Goal: Transaction & Acquisition: Purchase product/service

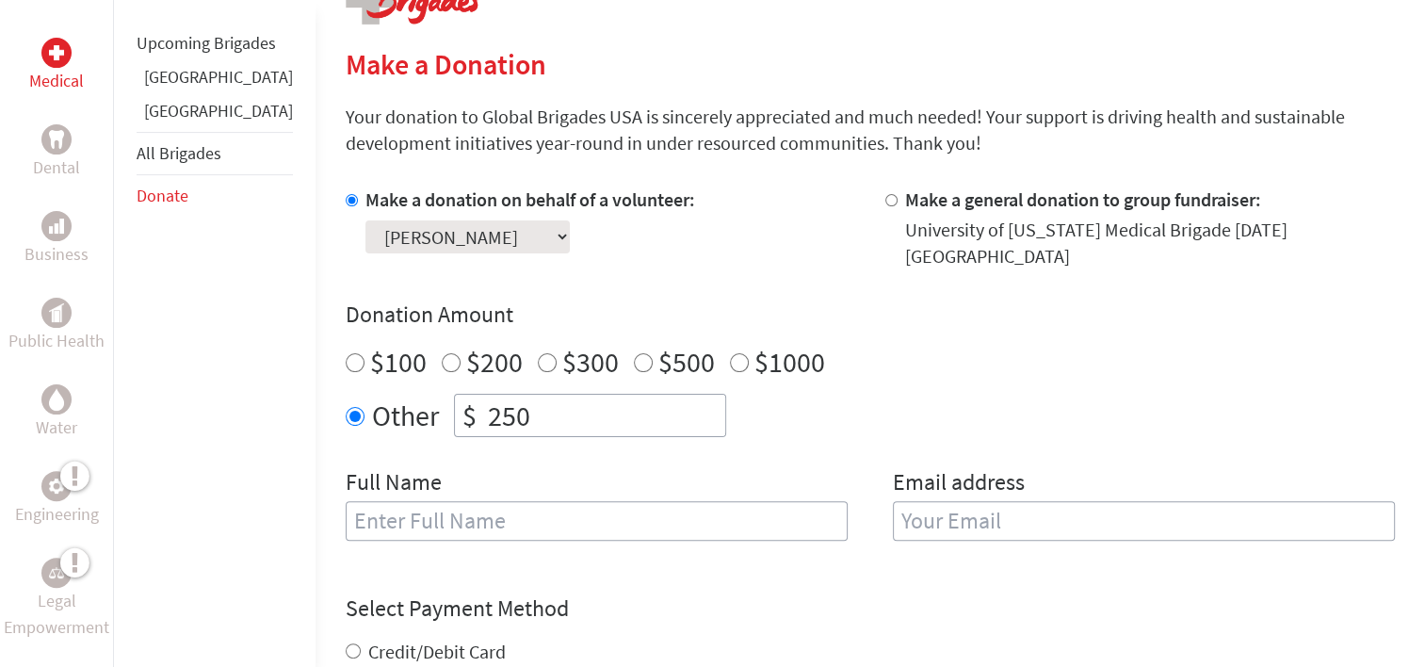
click at [370, 517] on input "text" at bounding box center [597, 521] width 502 height 40
click at [381, 516] on input "Max" at bounding box center [597, 521] width 502 height 40
type input "[PERSON_NAME]"
type input "[EMAIL_ADDRESS][DOMAIN_NAME]"
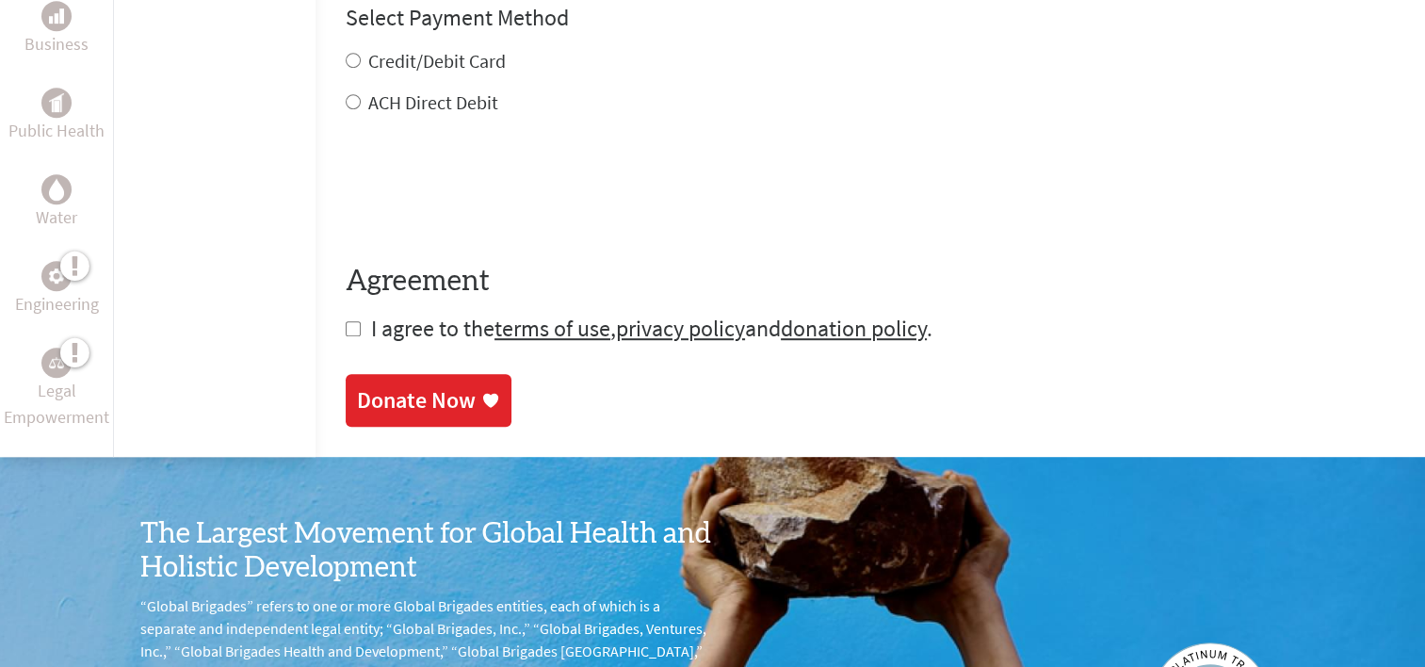
scroll to position [995, 0]
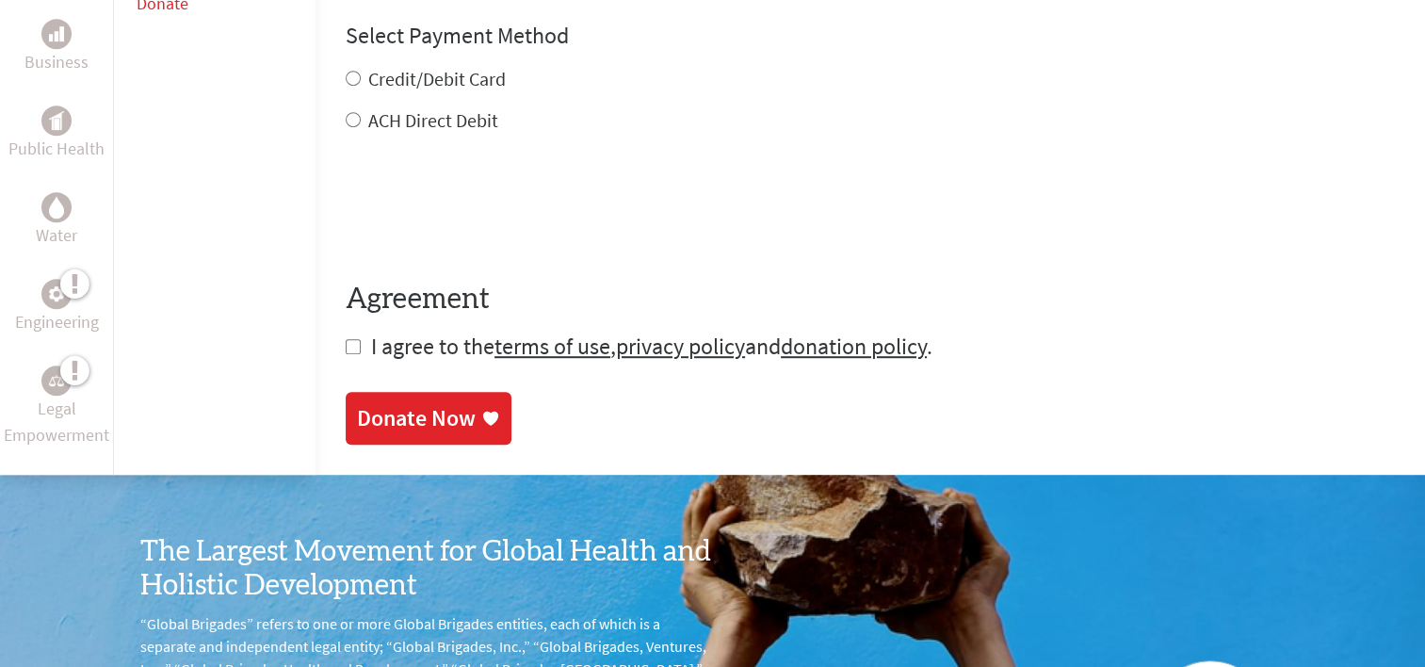
click at [346, 66] on div "Credit/Debit Card ACH Direct Debit" at bounding box center [870, 100] width 1049 height 68
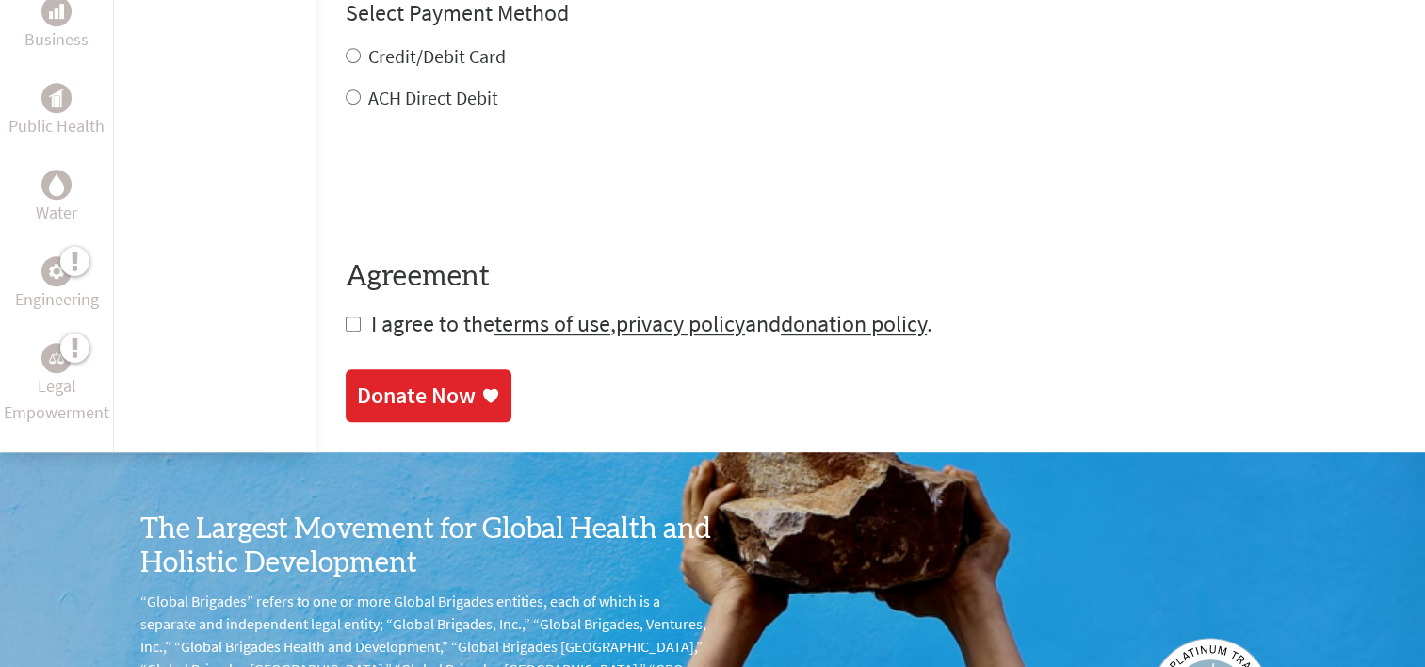
click at [346, 48] on input "Credit/Debit Card" at bounding box center [353, 55] width 15 height 15
radio input "true"
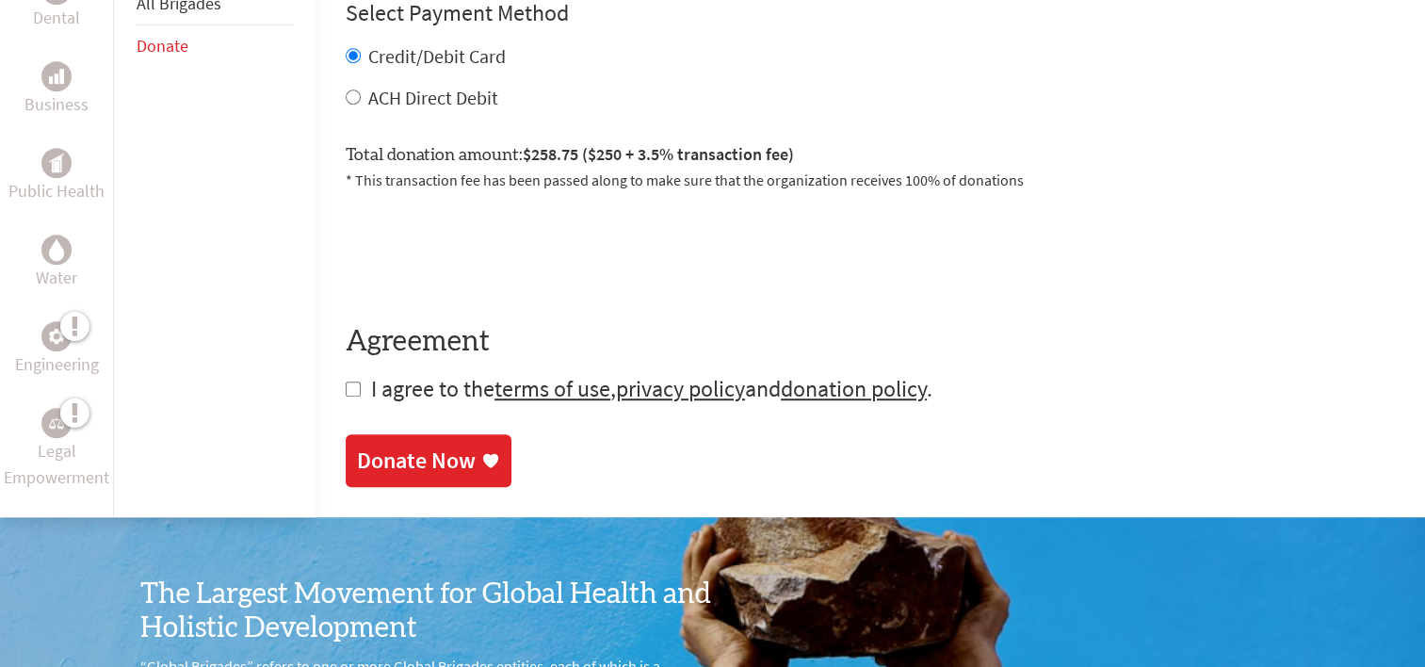
click at [346, 381] on input "checkbox" at bounding box center [353, 388] width 15 height 15
checkbox input "true"
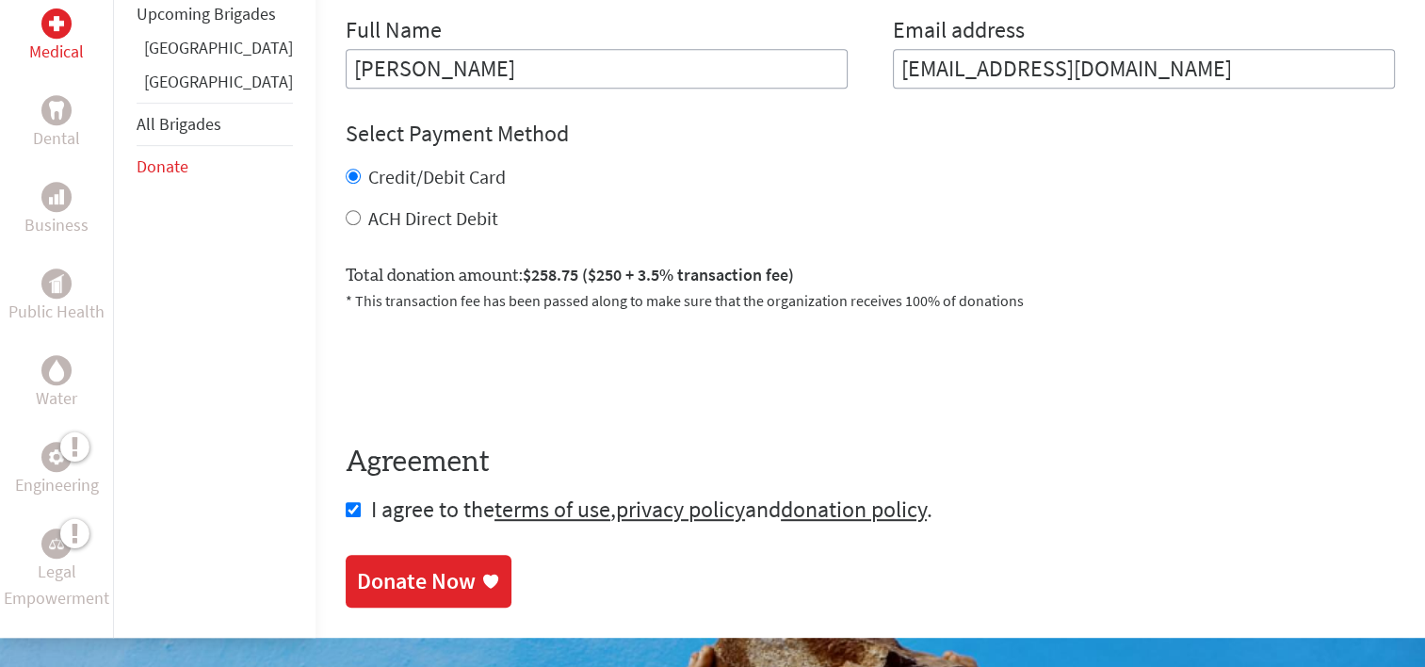
scroll to position [876, 0]
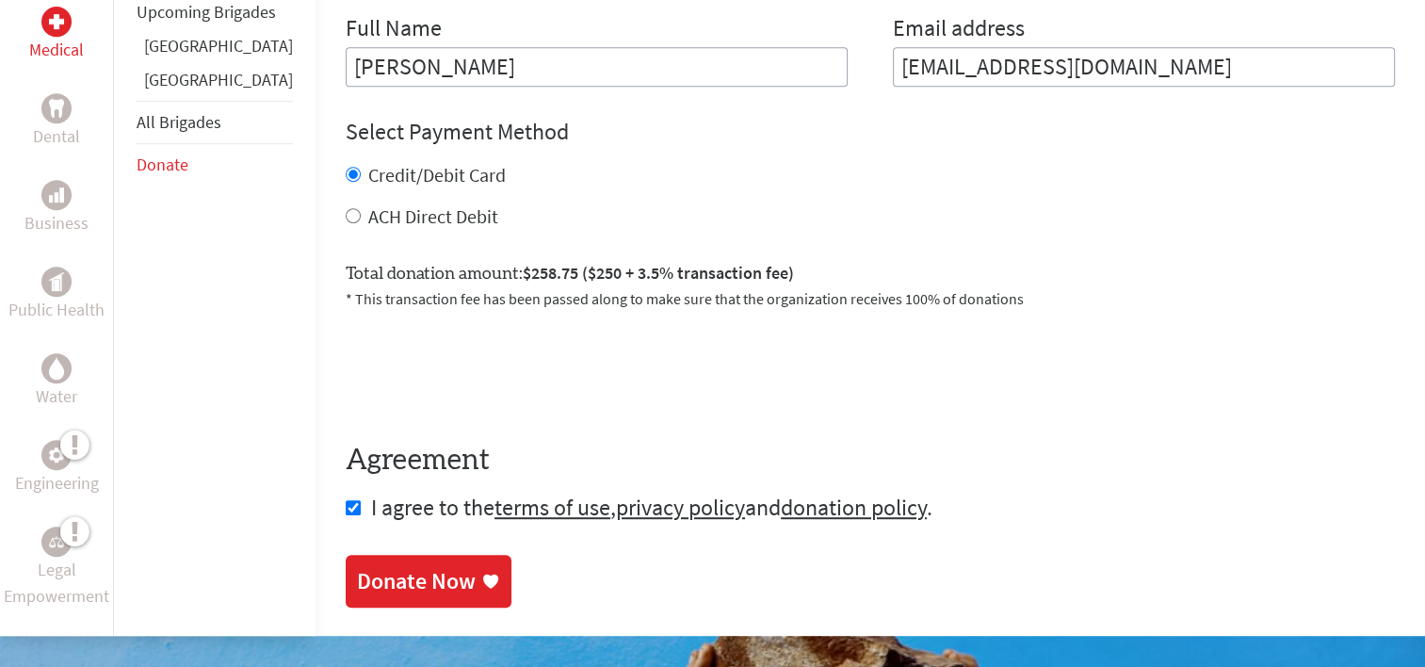
click at [357, 572] on div "Donate Now" at bounding box center [416, 581] width 119 height 30
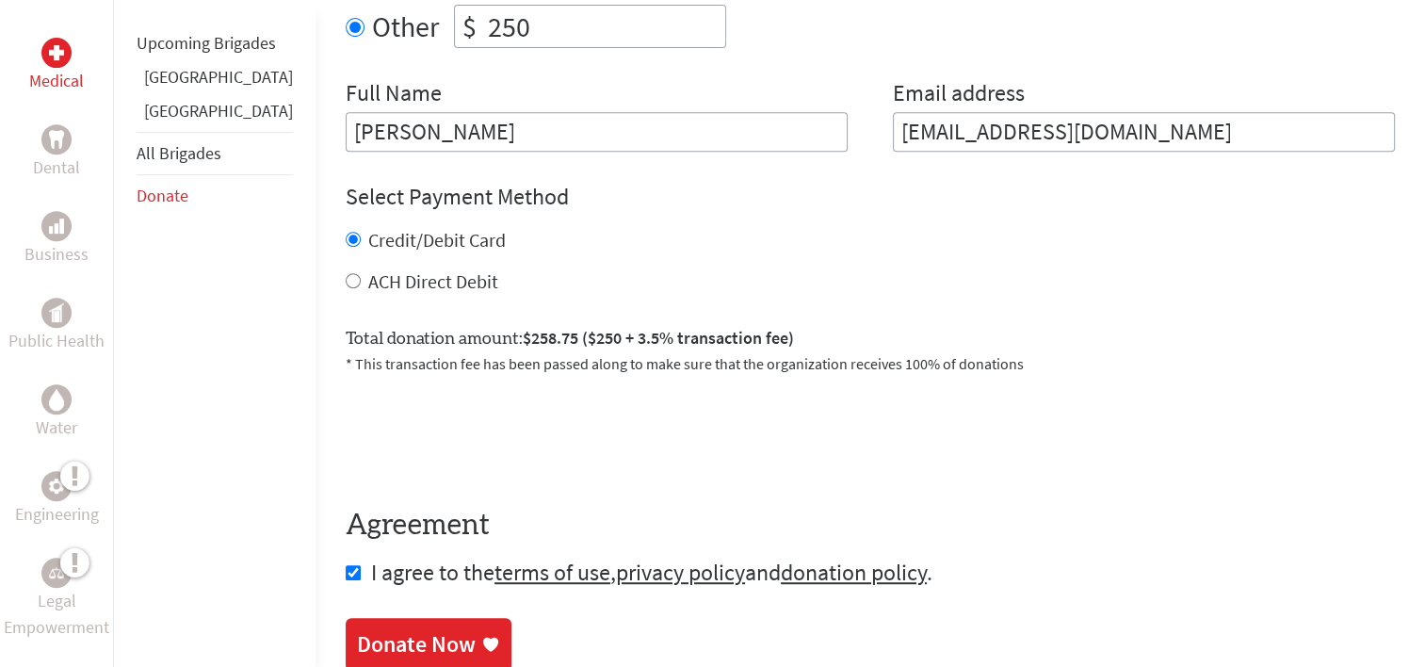
scroll to position [812, 0]
